Goal: Check status

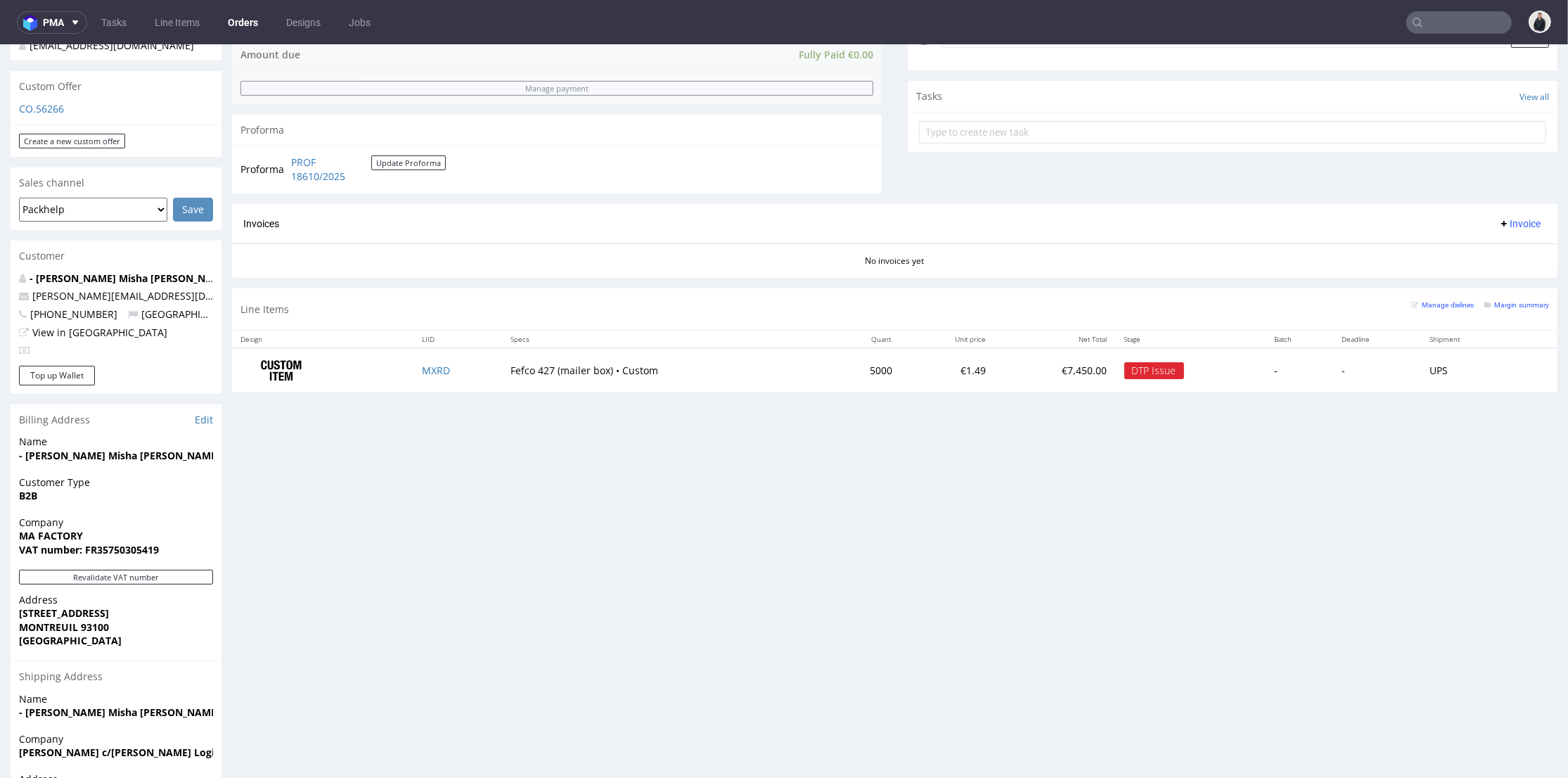
scroll to position [312, 0]
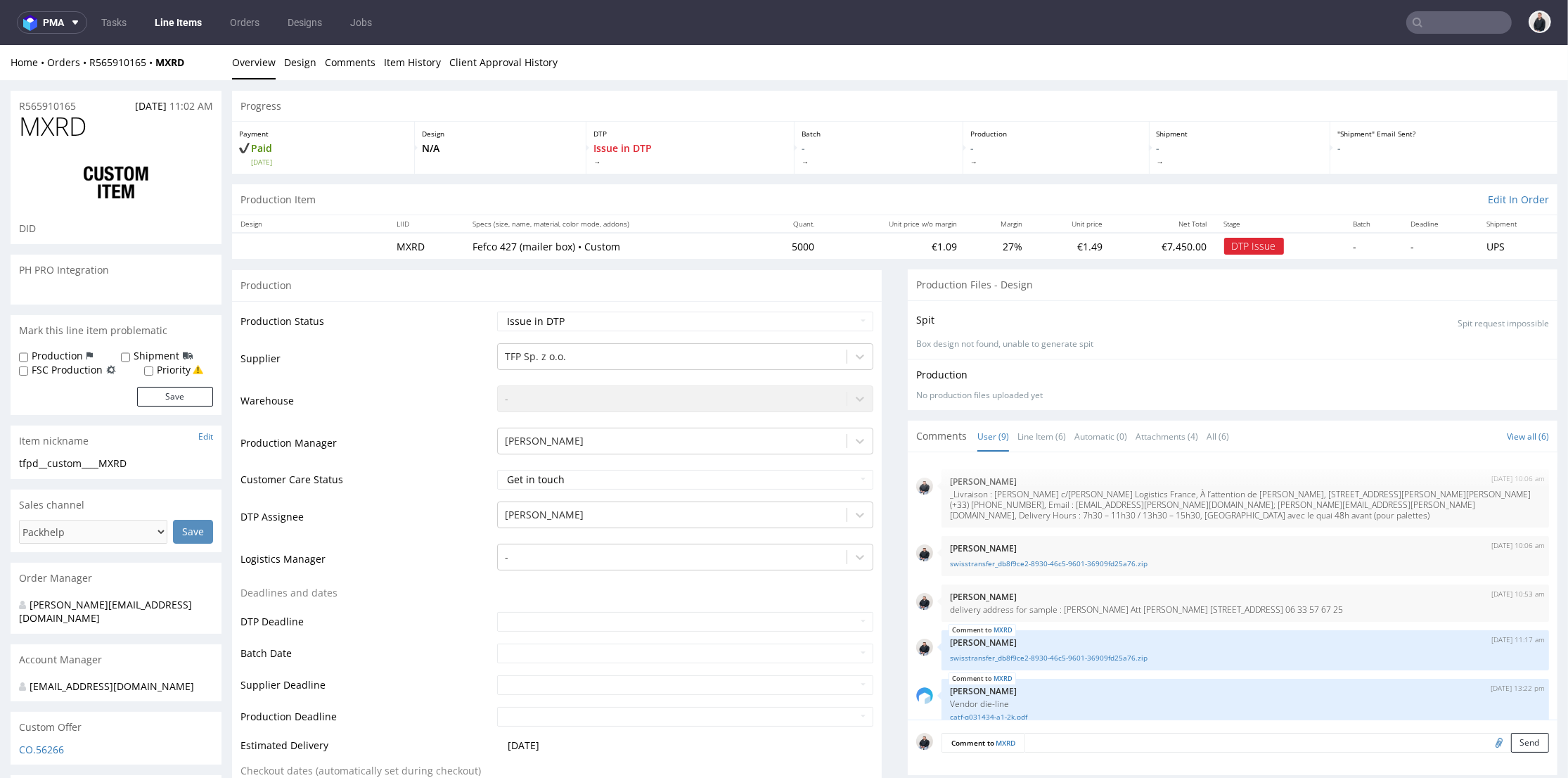
scroll to position [320, 0]
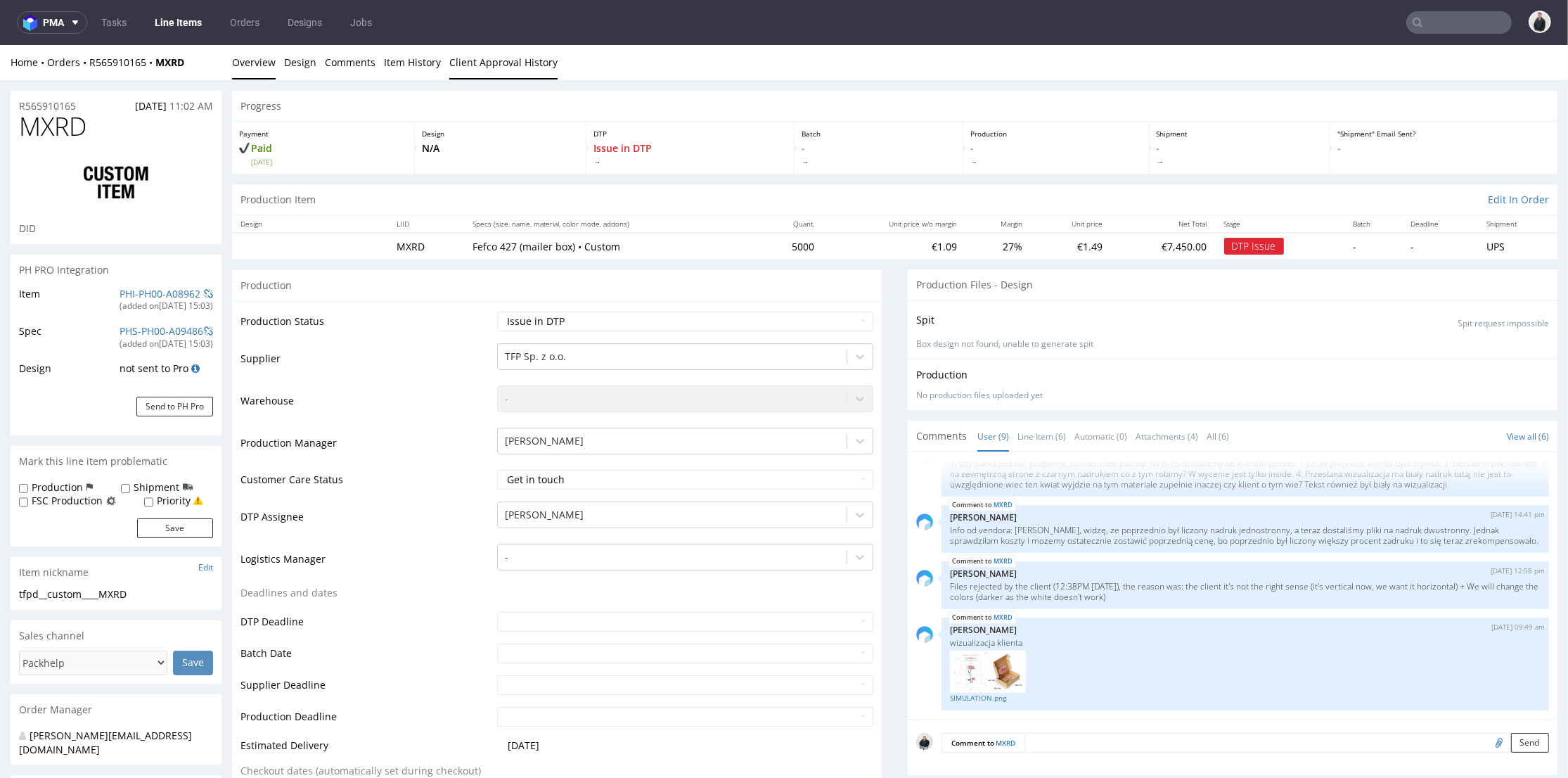
click at [521, 66] on link "Client Approval History" at bounding box center [503, 61] width 108 height 34
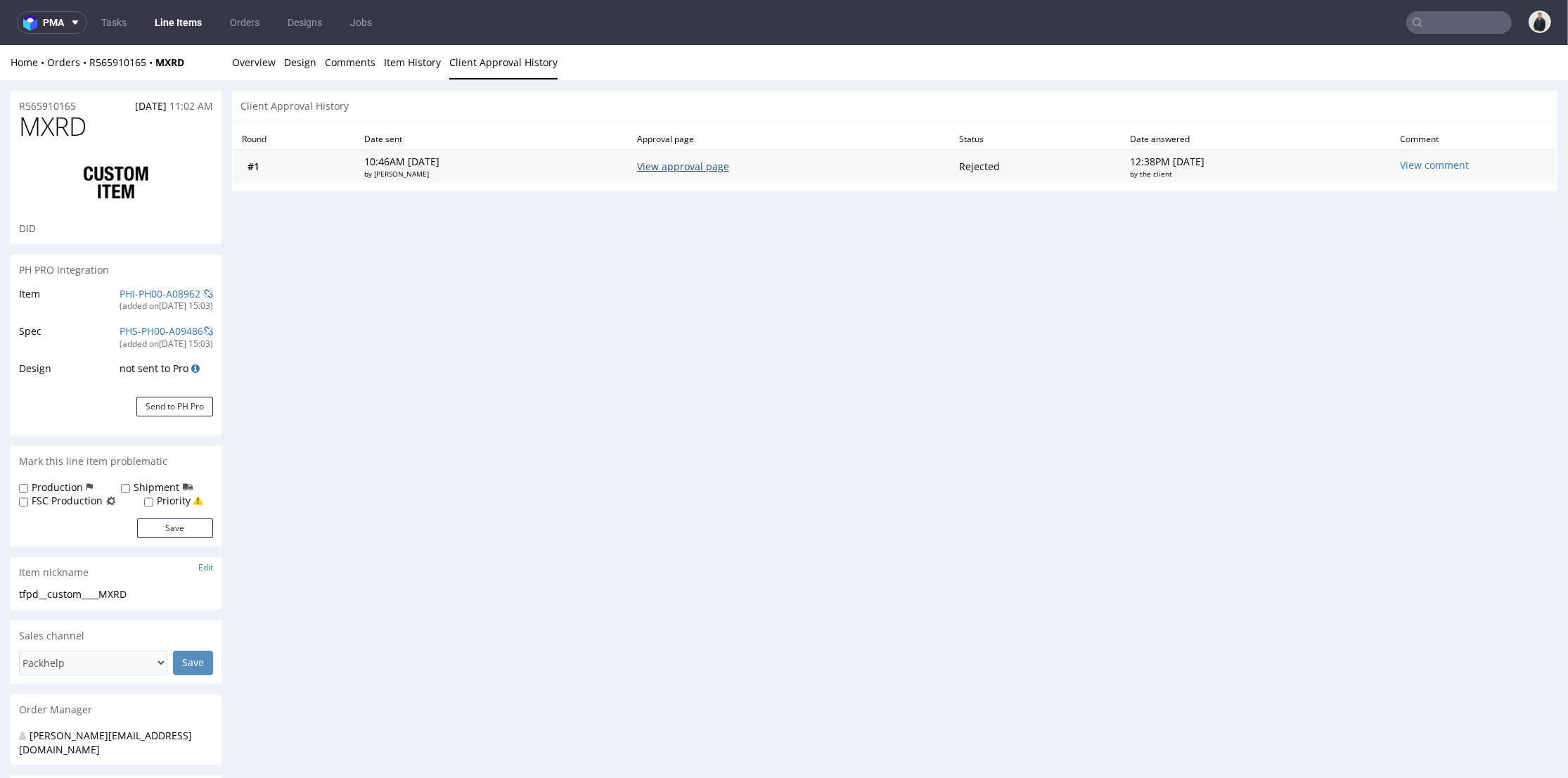
click at [723, 168] on link "View approval page" at bounding box center [682, 166] width 92 height 13
click at [384, 65] on link "Item History" at bounding box center [412, 61] width 57 height 34
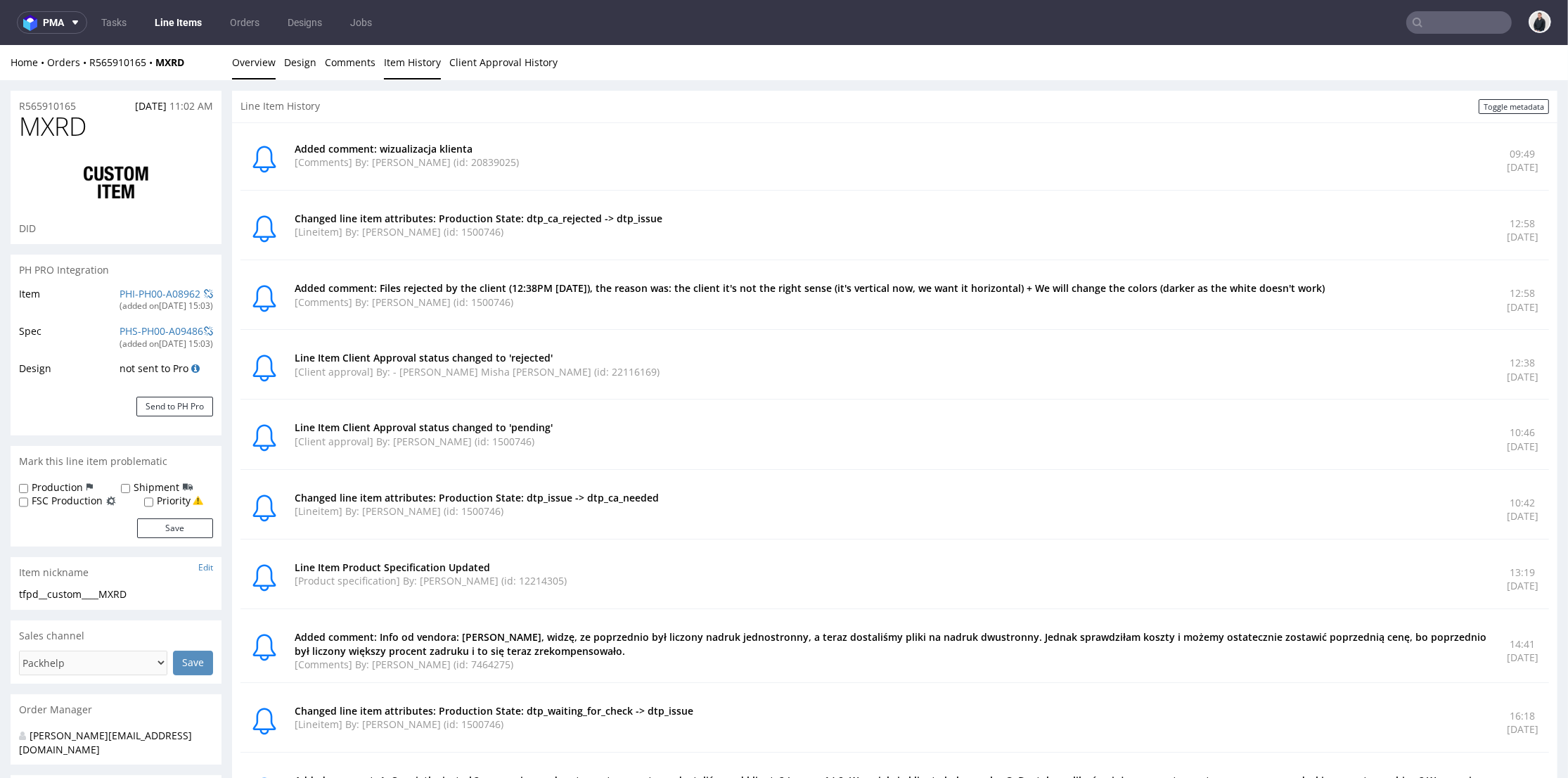
click at [270, 59] on link "Overview" at bounding box center [254, 61] width 44 height 34
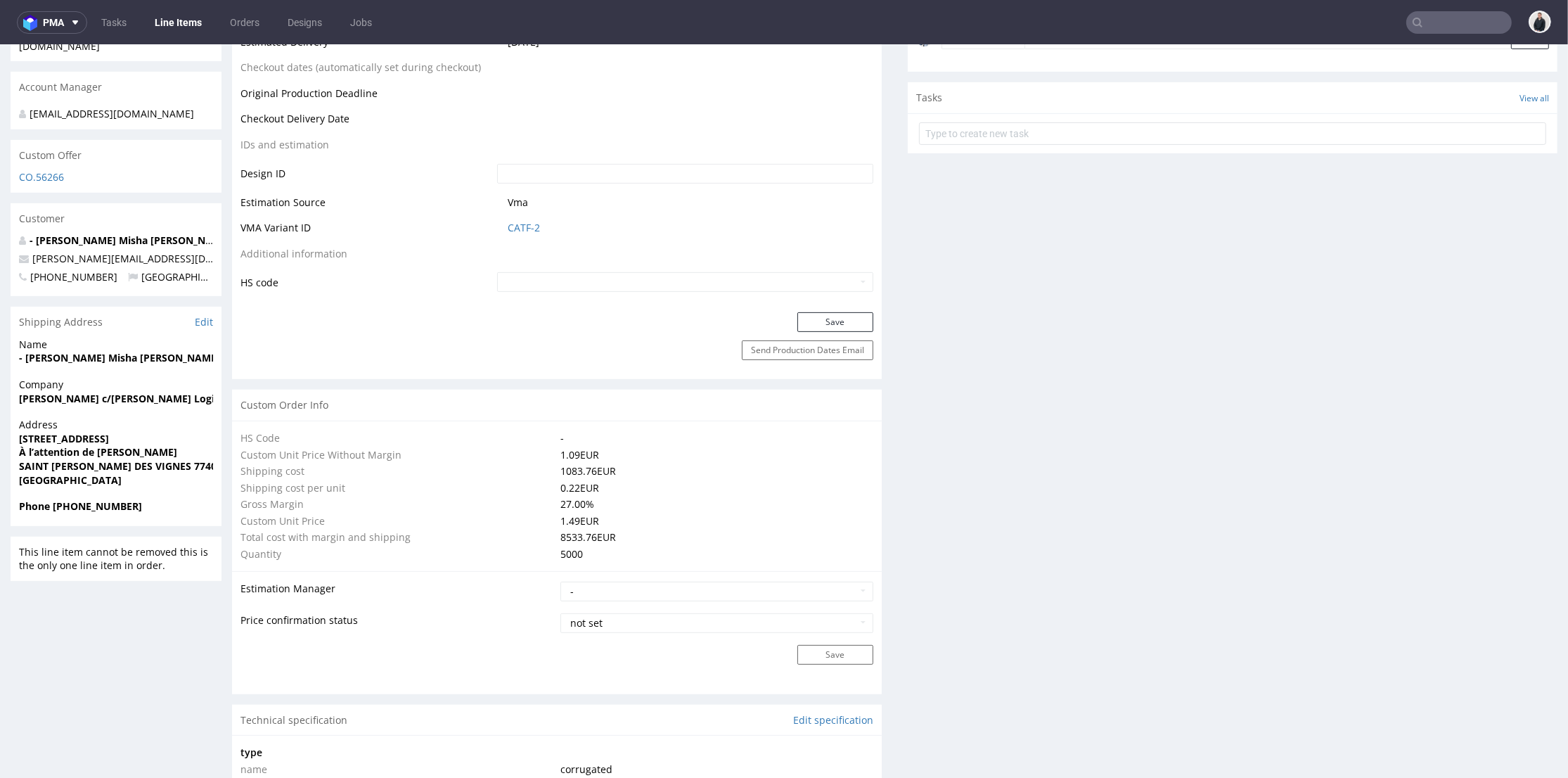
scroll to position [547, 0]
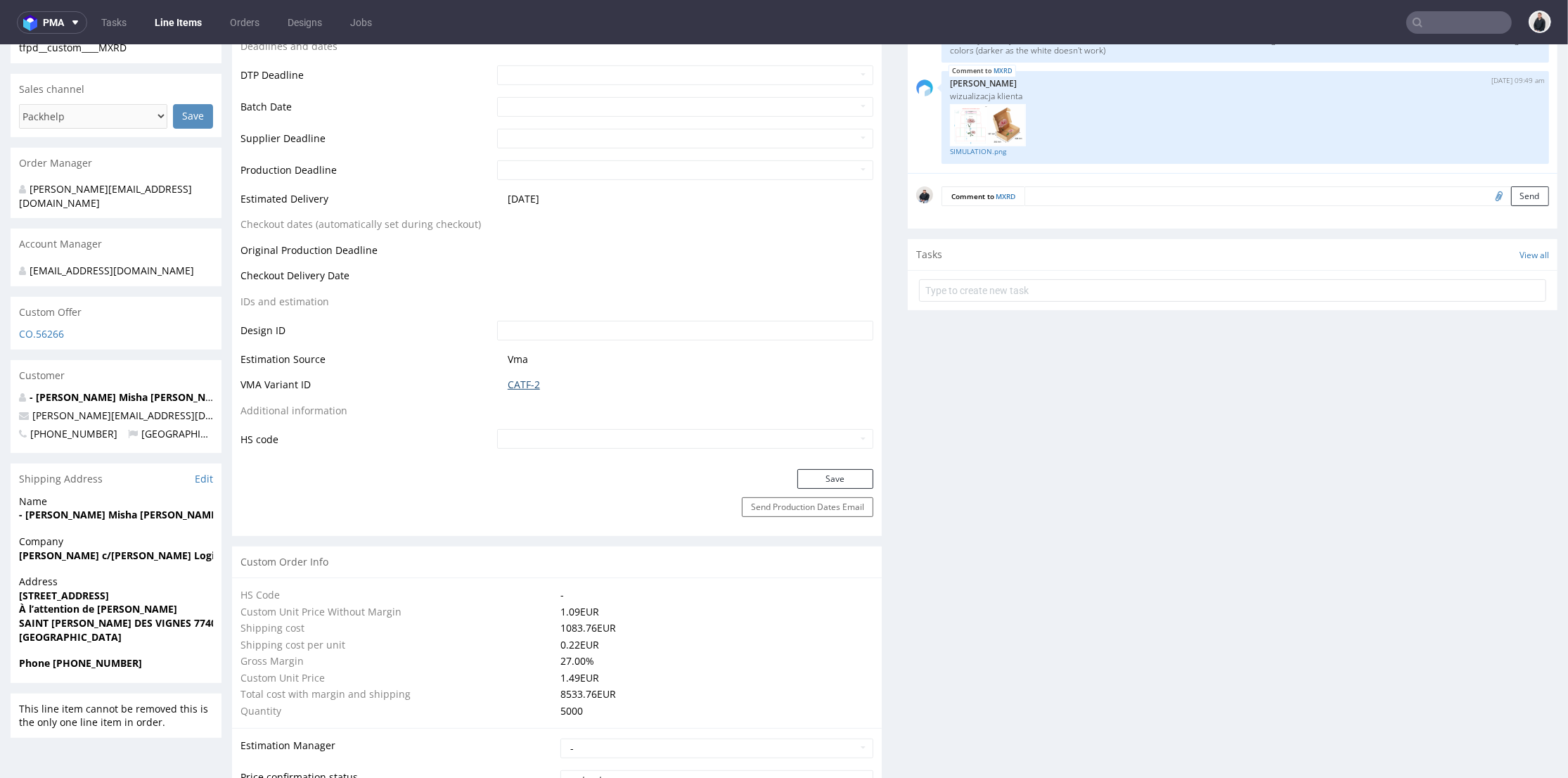
click at [526, 378] on link "CATF-2" at bounding box center [523, 384] width 33 height 14
